Goal: Find specific page/section: Find specific page/section

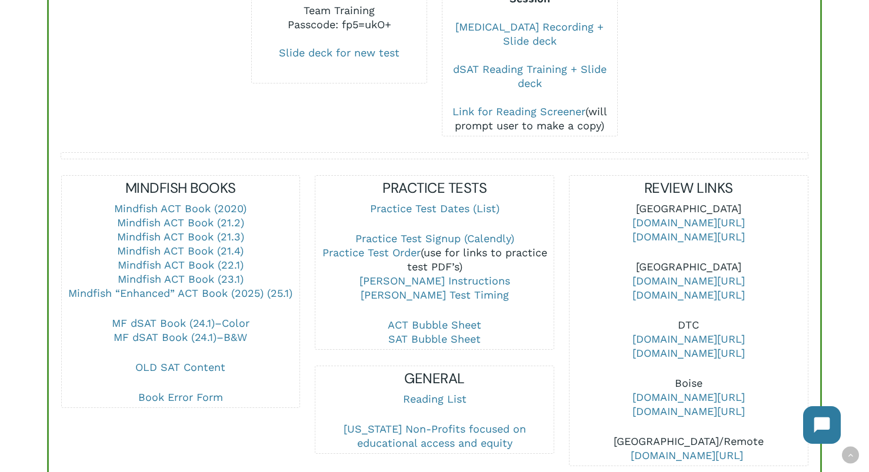
scroll to position [329, 0]
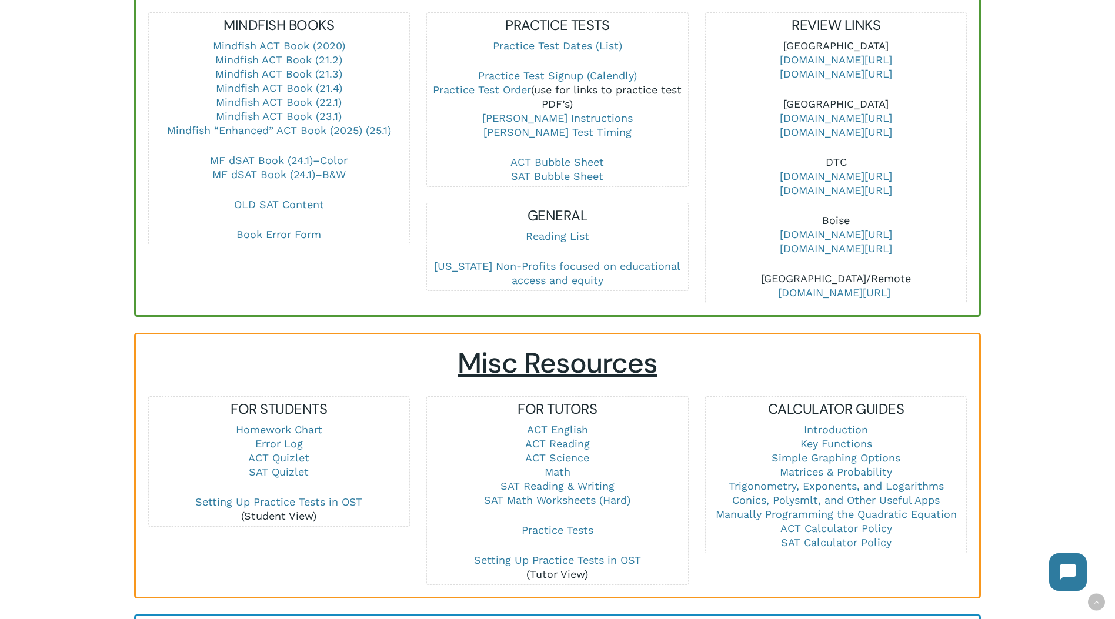
scroll to position [412, 0]
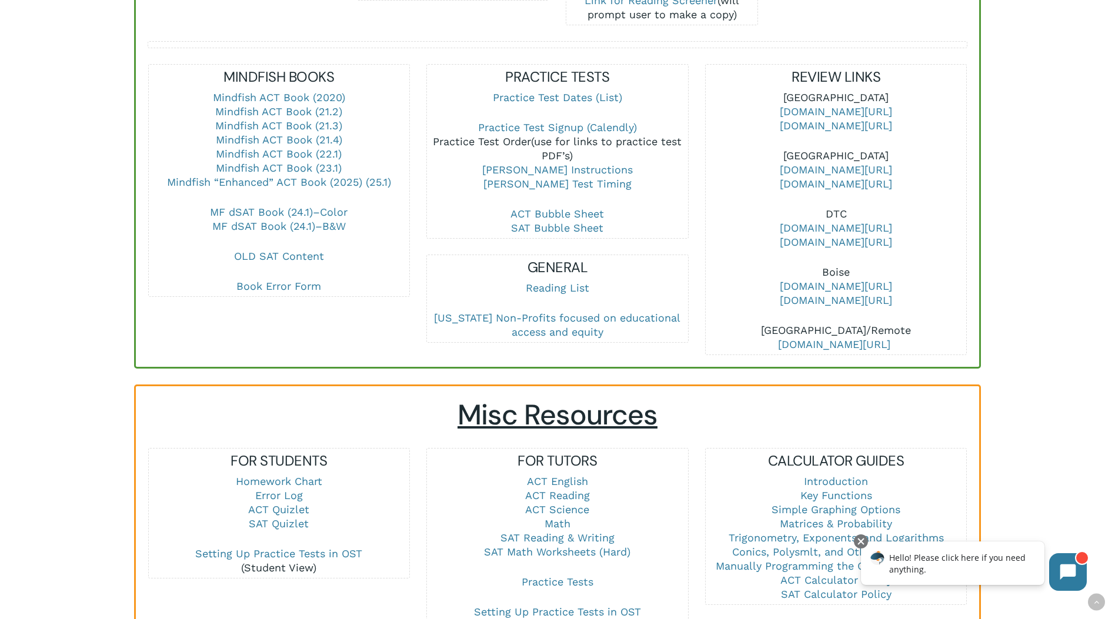
click at [475, 135] on link "Practice Test Order" at bounding box center [482, 141] width 98 height 12
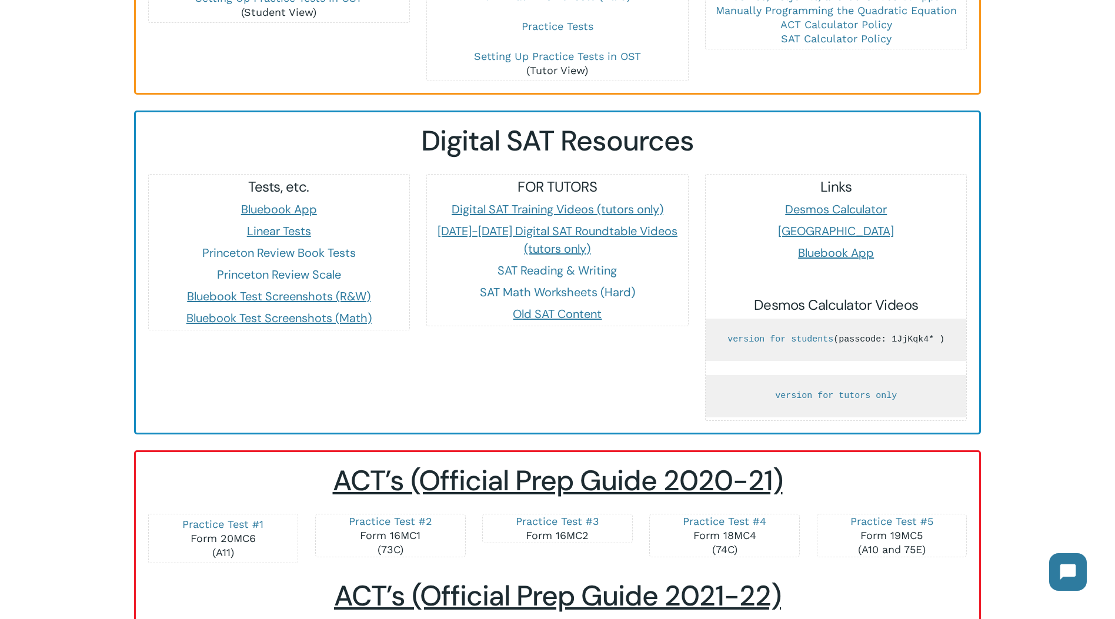
scroll to position [1045, 0]
